Goal: Book appointment/travel/reservation

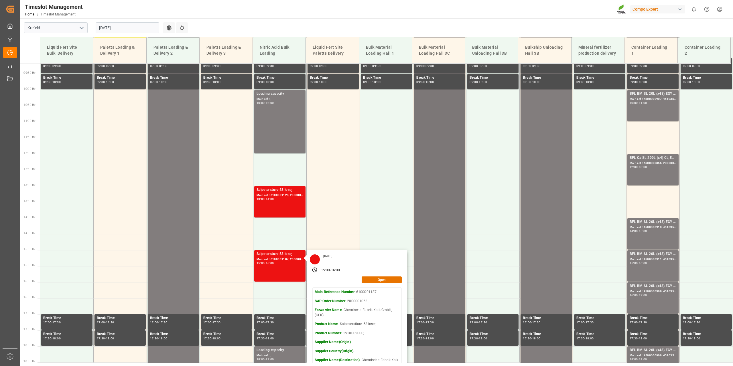
scroll to position [258, 0]
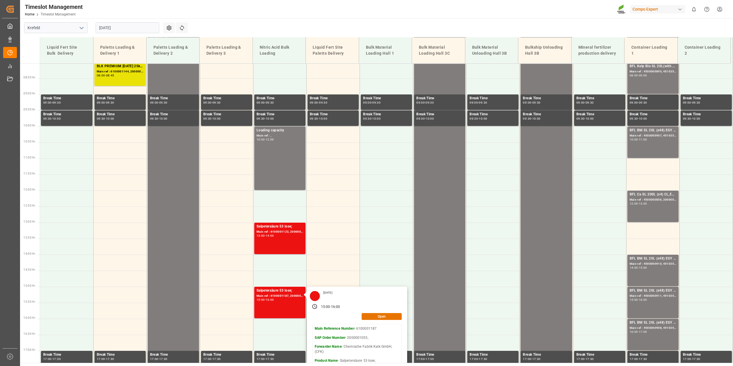
click at [156, 26] on input "18.08.2025" at bounding box center [128, 27] width 64 height 11
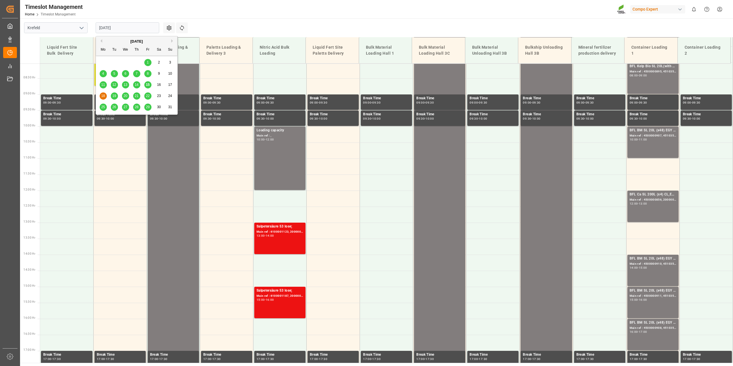
click at [148, 86] on span "15" at bounding box center [148, 85] width 4 height 4
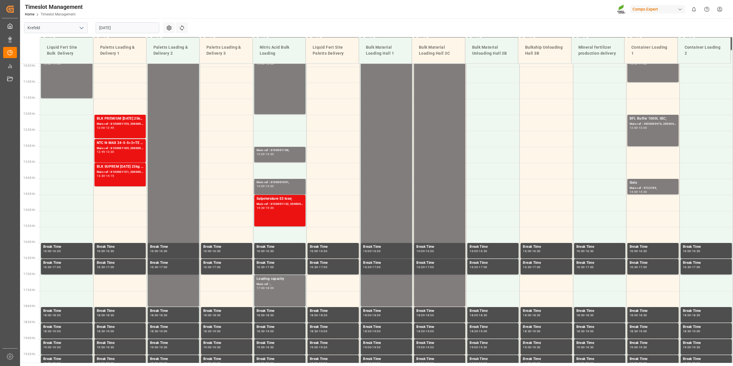
scroll to position [345, 0]
